Goal: Obtain resource: Download file/media

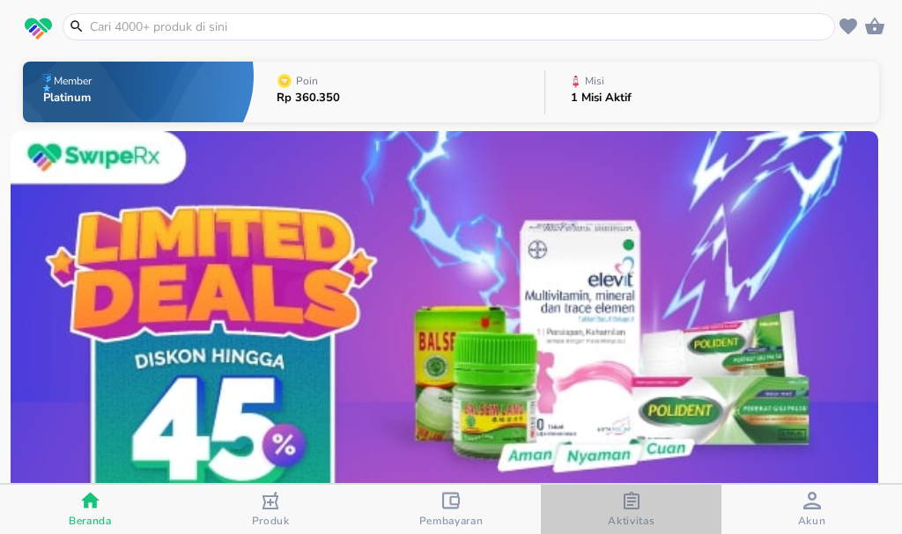
click at [626, 519] on span "Aktivitas" at bounding box center [630, 521] width 47 height 14
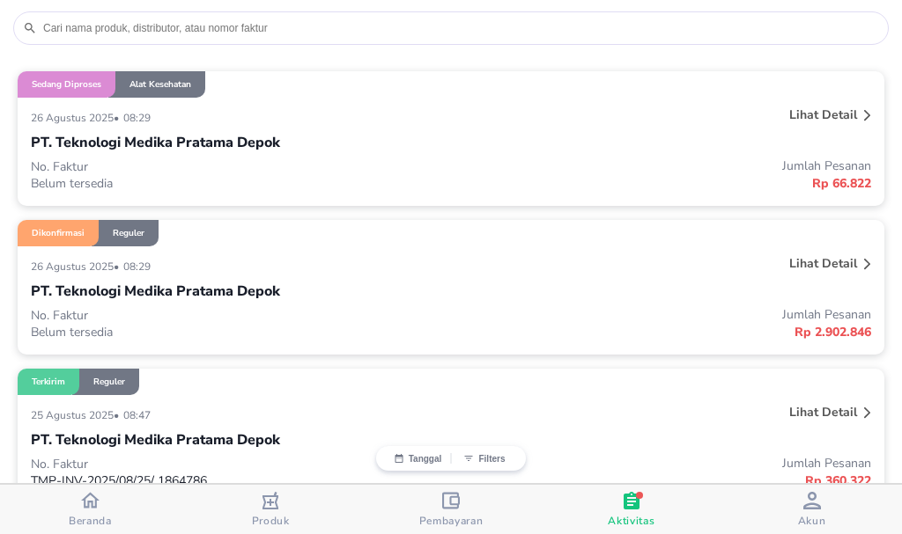
scroll to position [176, 0]
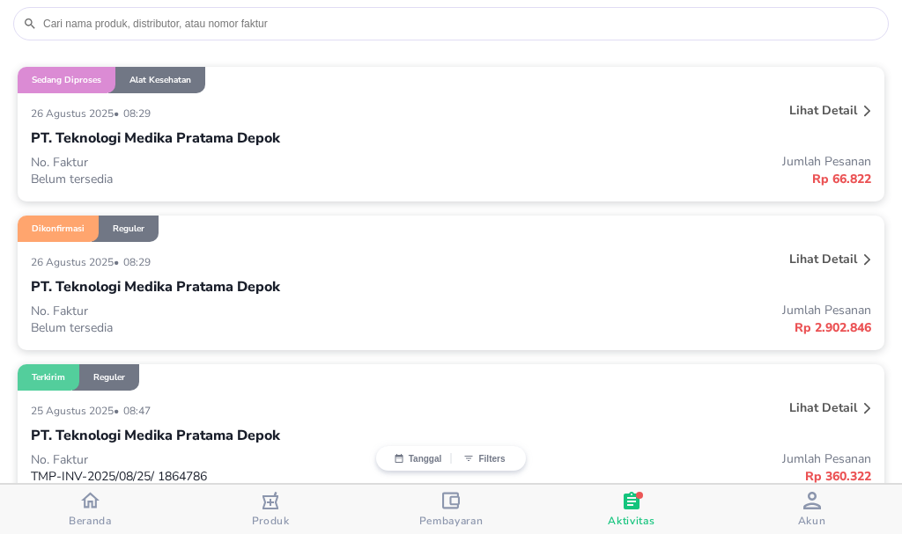
click at [815, 255] on p "Lihat detail" at bounding box center [823, 259] width 68 height 17
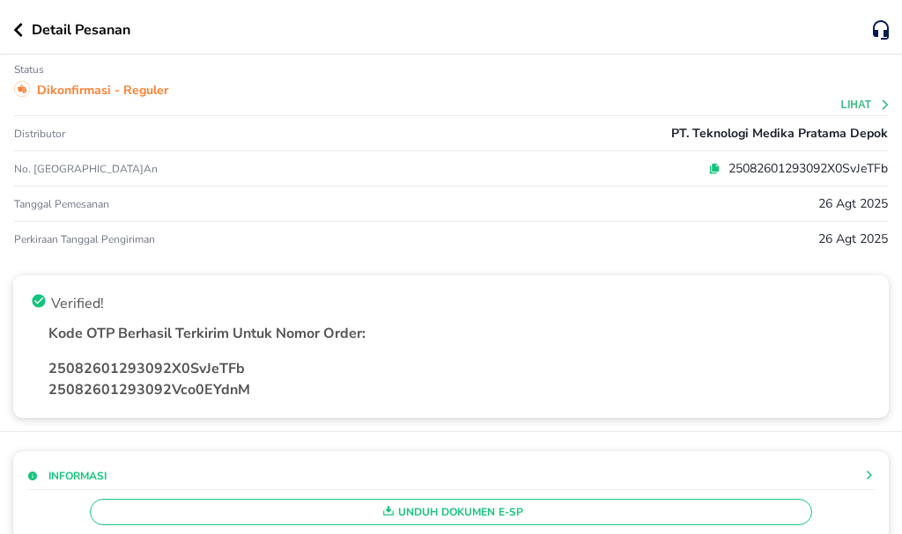
click at [454, 510] on span "Unduh Dokumen e-SP" at bounding box center [450, 512] width 705 height 23
click at [16, 27] on icon "button" at bounding box center [18, 30] width 10 height 14
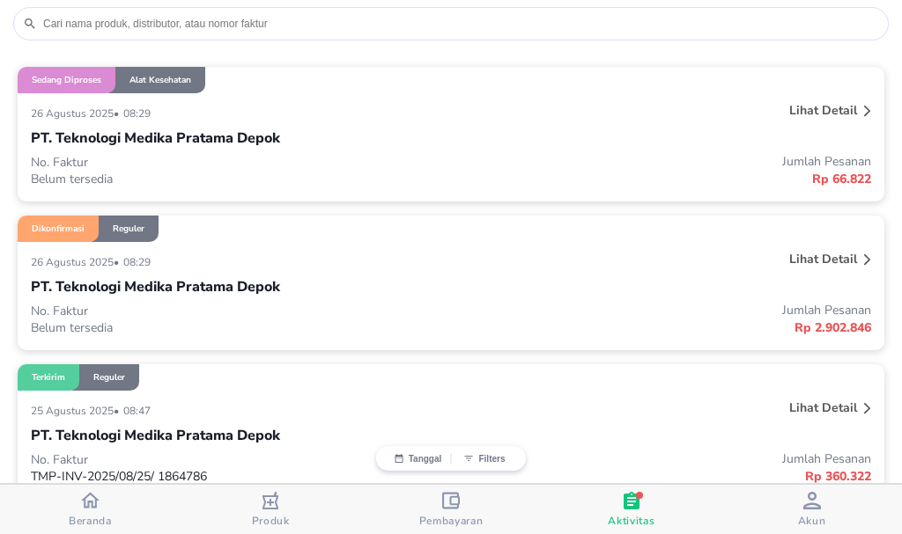
click at [669, 116] on div "Lihat detail" at bounding box center [700, 113] width 350 height 28
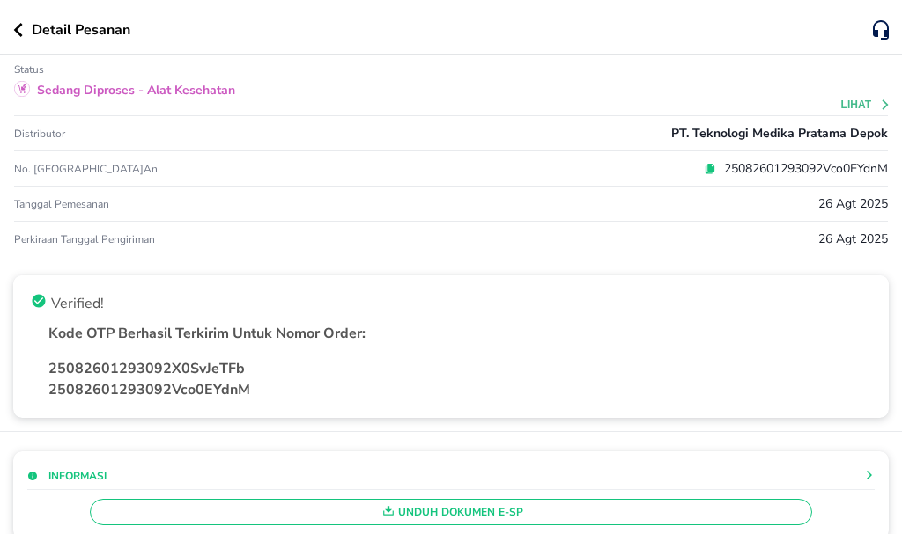
click at [634, 516] on span "Unduh Dokumen e-SP" at bounding box center [450, 512] width 705 height 23
